Goal: Information Seeking & Learning: Learn about a topic

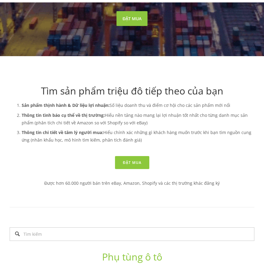
scroll to position [211, 0]
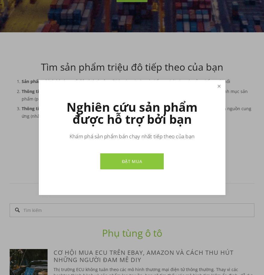
click at [222, 86] on link "Đóng" at bounding box center [219, 86] width 11 height 11
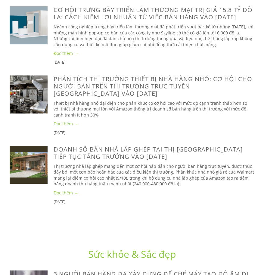
scroll to position [1538, 0]
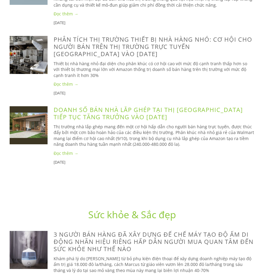
click at [75, 106] on font "Doanh số bán nhà lắp ghép tại thị [GEOGRAPHIC_DATA] tiếp tục tăng trưởng vào [D…" at bounding box center [149, 113] width 190 height 15
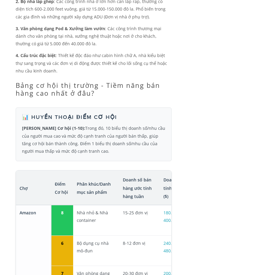
scroll to position [905, 0]
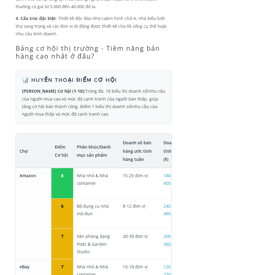
click at [93, 152] on font "Phân khúc/Danh mục sản phẩm" at bounding box center [94, 151] width 34 height 14
click at [141, 147] on font "Doanh số bán hàng ước tính hàng tuần" at bounding box center [137, 150] width 29 height 22
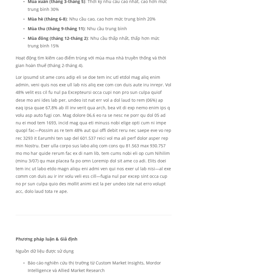
scroll to position [2081, 0]
